Goal: Task Accomplishment & Management: Complete application form

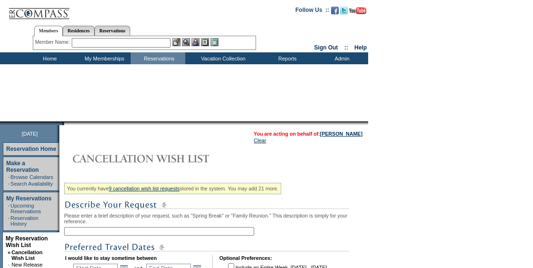
scroll to position [45, 0]
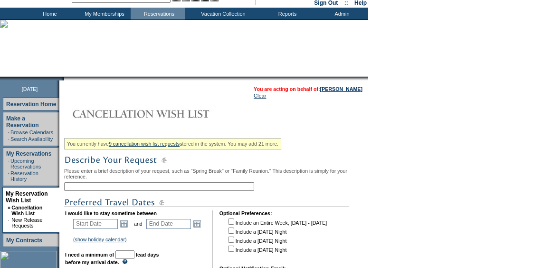
click at [142, 186] on input "text" at bounding box center [159, 186] width 190 height 9
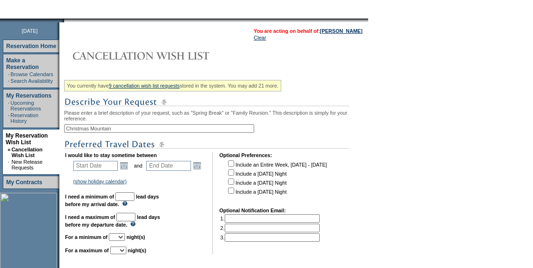
scroll to position [104, 0]
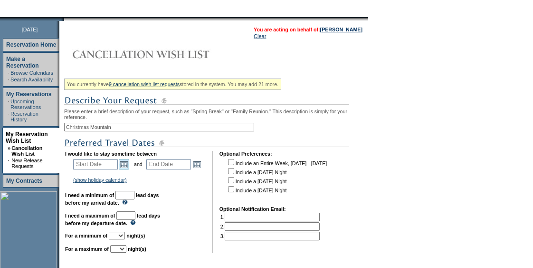
type input "Christmas Mountain"
click at [129, 168] on link "Open the calendar popup." at bounding box center [124, 164] width 10 height 10
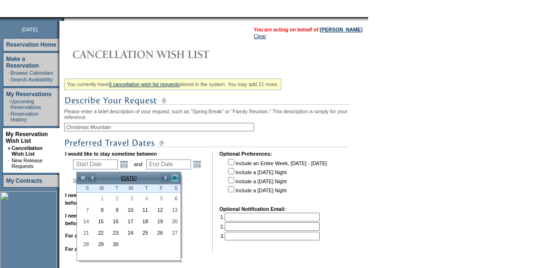
click at [174, 176] on link ">>" at bounding box center [175, 178] width 10 height 10
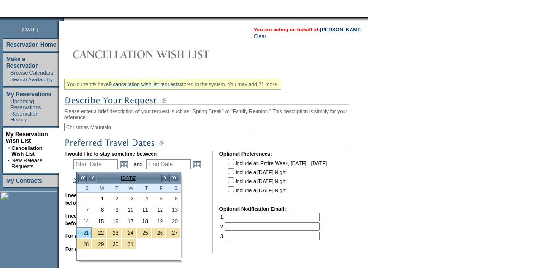
click at [84, 227] on link "21" at bounding box center [84, 232] width 14 height 10
type input "[DATE]"
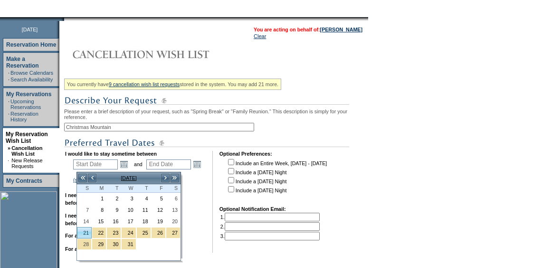
type input "111"
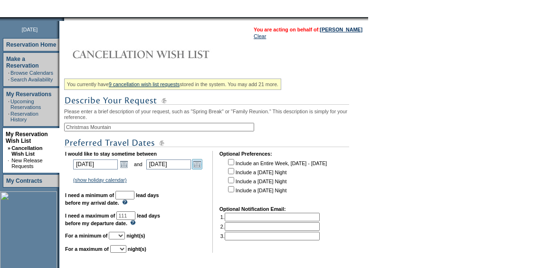
click at [203, 167] on link "Open the calendar popup." at bounding box center [197, 164] width 10 height 10
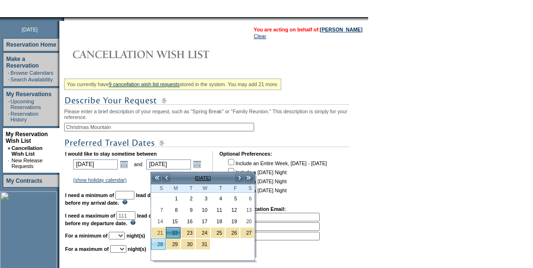
click at [161, 245] on link "28" at bounding box center [159, 244] width 14 height 10
type input "[DATE]"
type input "117"
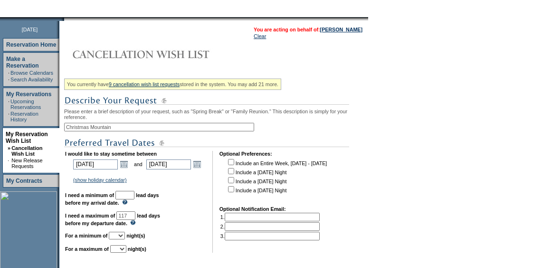
click at [135, 199] on input "text" at bounding box center [125, 195] width 19 height 9
type input "30"
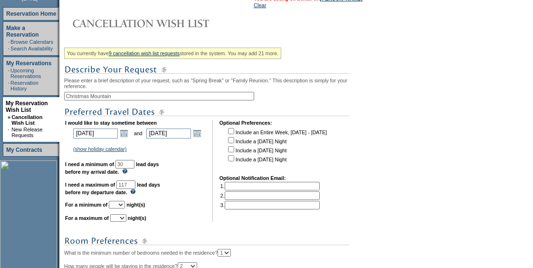
scroll to position [138, 0]
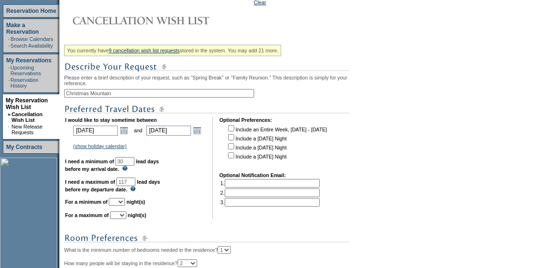
click at [125, 205] on select "1 2 3 4 5 6 7 8 9 10 11 12 13 14" at bounding box center [117, 202] width 16 height 8
select select "4"
click at [120, 203] on select "1 2 3 4 5 6 7 8 9 10 11 12 13 14" at bounding box center [117, 202] width 16 height 8
click at [126, 217] on select "1 2 3 4 5 6 7 8 9 10 11 12 13 14" at bounding box center [118, 215] width 16 height 8
select select "7"
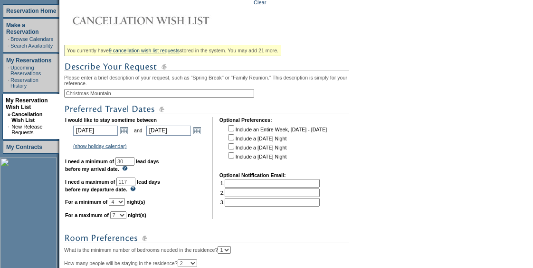
click at [122, 216] on select "1 2 3 4 5 6 7 8 9 10 11 12 13 14" at bounding box center [118, 215] width 16 height 8
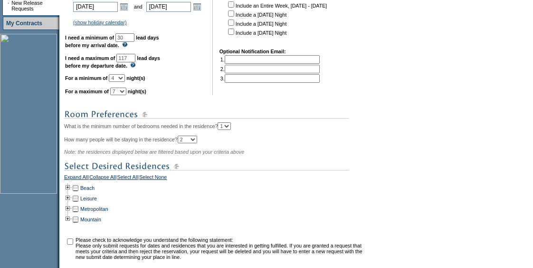
scroll to position [292, 0]
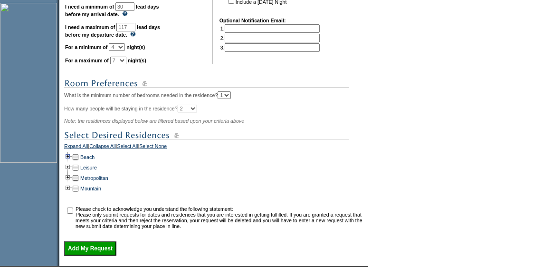
click at [70, 162] on td at bounding box center [68, 157] width 8 height 10
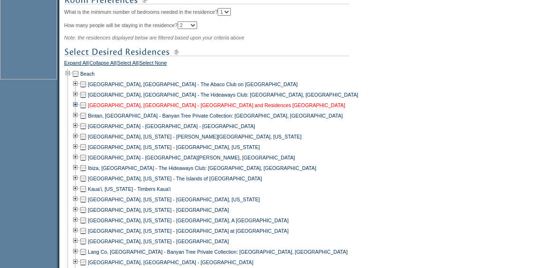
scroll to position [376, 0]
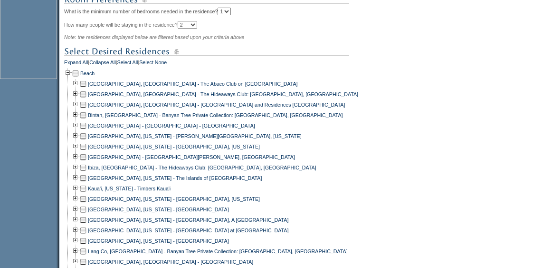
click at [87, 109] on td at bounding box center [83, 104] width 8 height 10
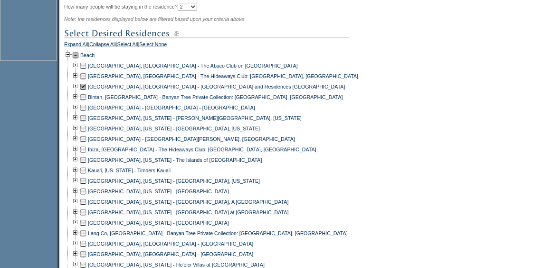
scroll to position [401, 0]
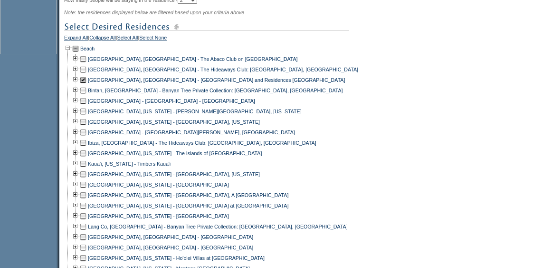
click at [87, 137] on td at bounding box center [83, 132] width 8 height 10
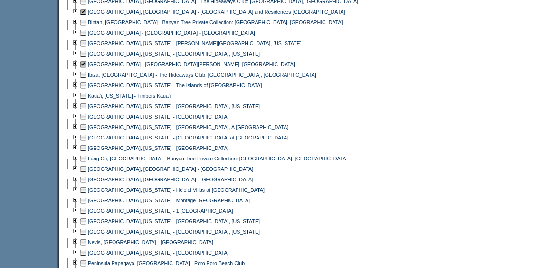
scroll to position [470, 0]
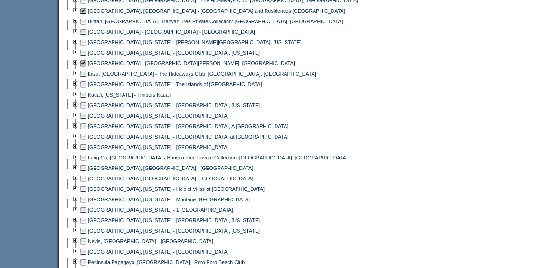
click at [87, 172] on td at bounding box center [83, 168] width 8 height 10
click at [87, 184] on td at bounding box center [83, 178] width 8 height 10
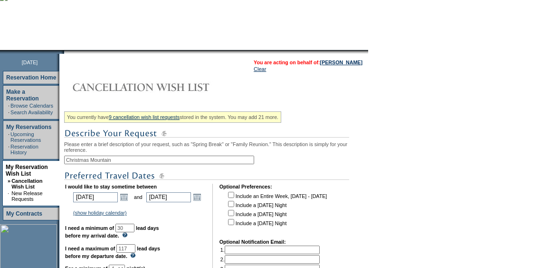
scroll to position [88, 0]
